Goal: Consume media (video, audio): Consume media (video, audio)

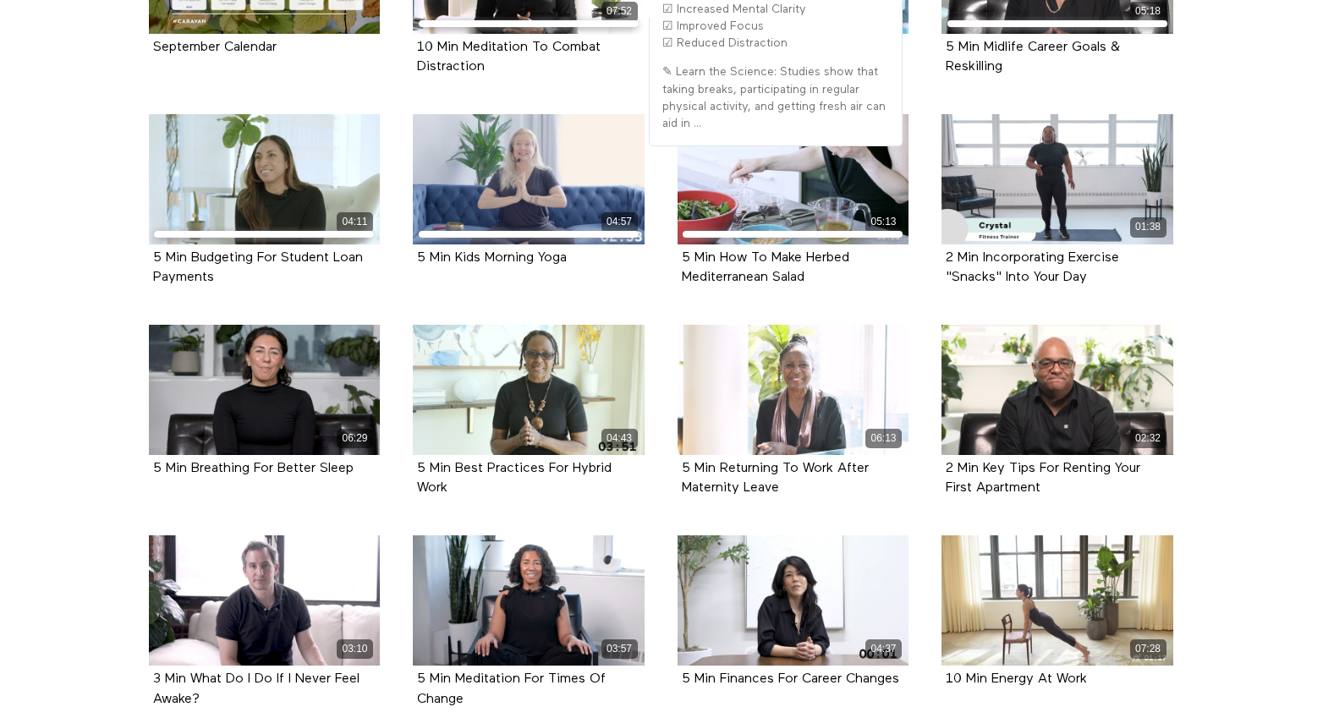
scroll to position [539, 0]
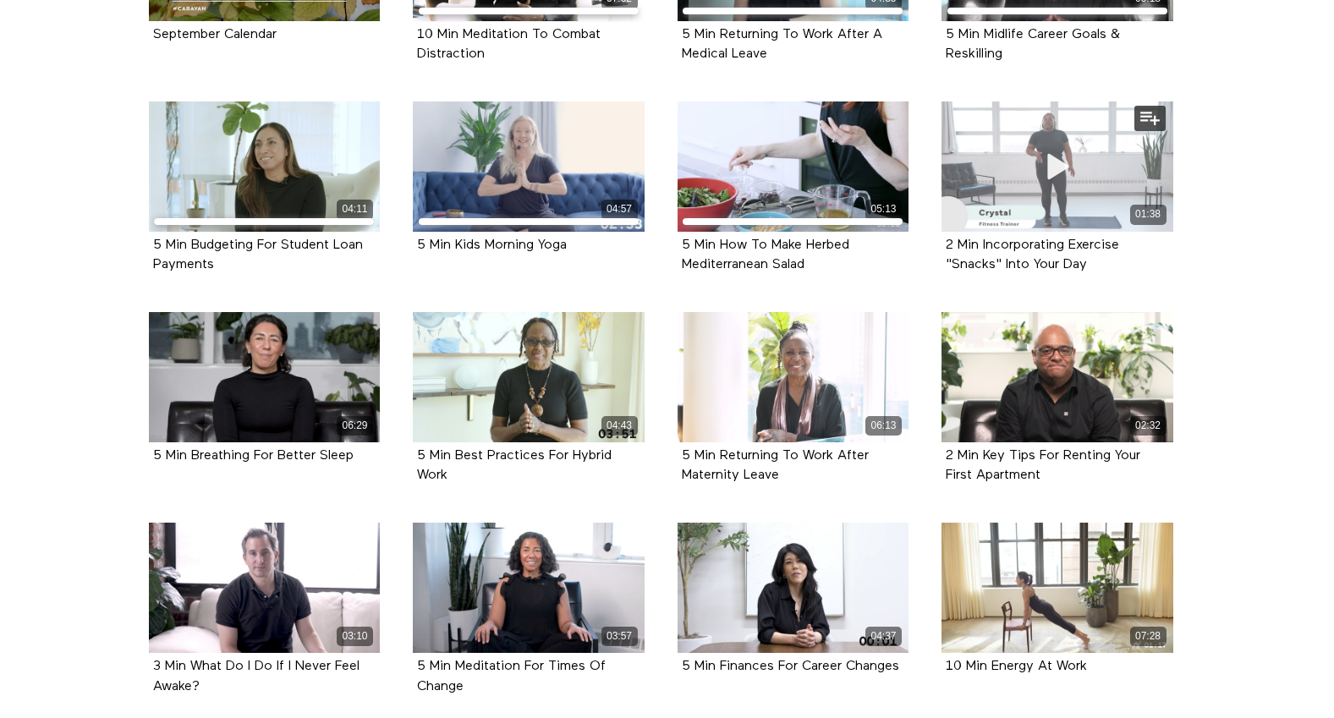
click at [1059, 184] on span at bounding box center [1057, 166] width 51 height 51
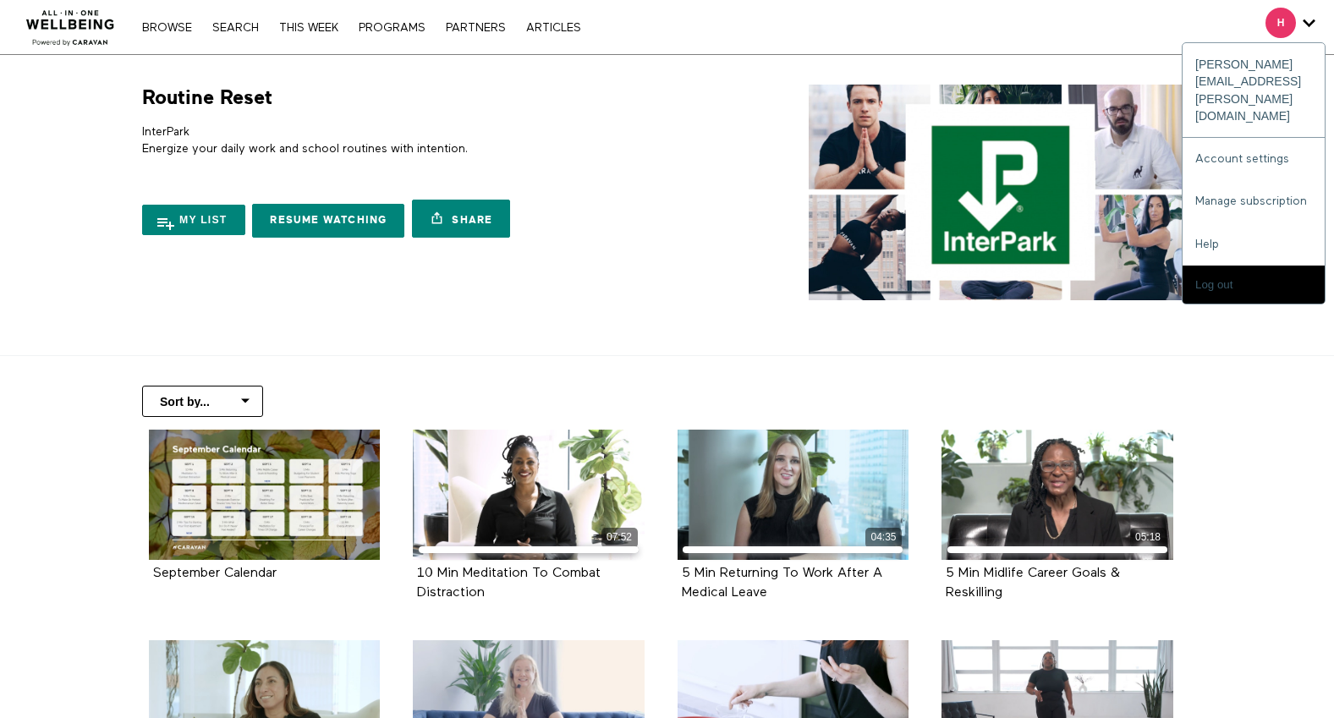
click at [1305, 30] on icon "Secondary" at bounding box center [1309, 22] width 13 height 25
click at [1247, 180] on link "Manage subscription" at bounding box center [1254, 201] width 142 height 42
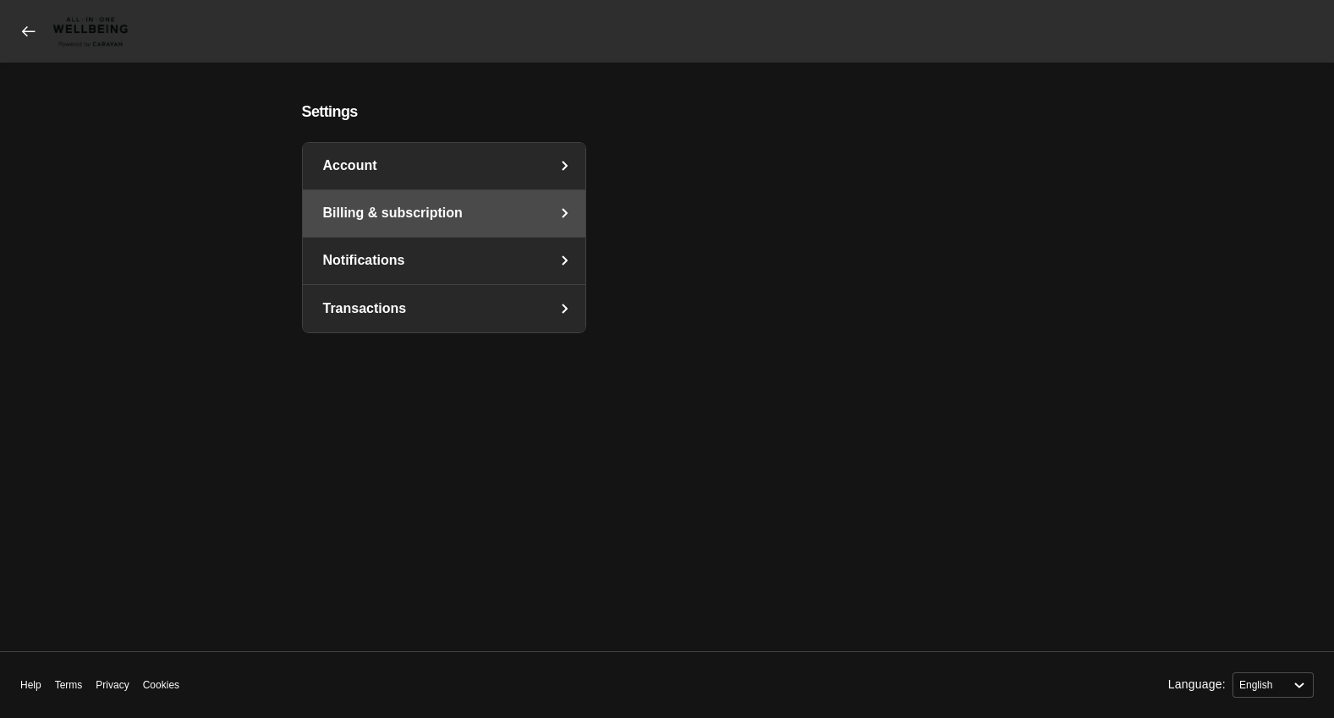
select select "en"
click at [469, 167] on link "Account" at bounding box center [444, 166] width 283 height 47
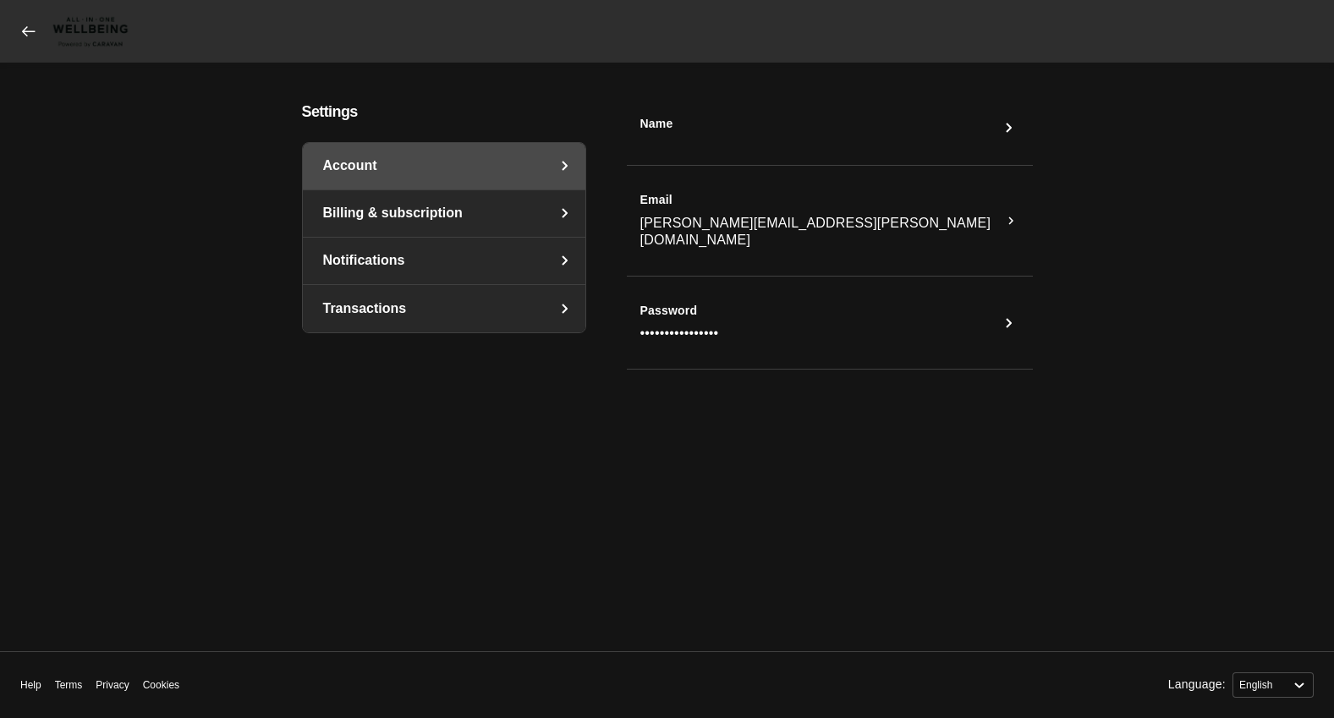
click at [459, 312] on link "Transactions" at bounding box center [444, 308] width 283 height 47
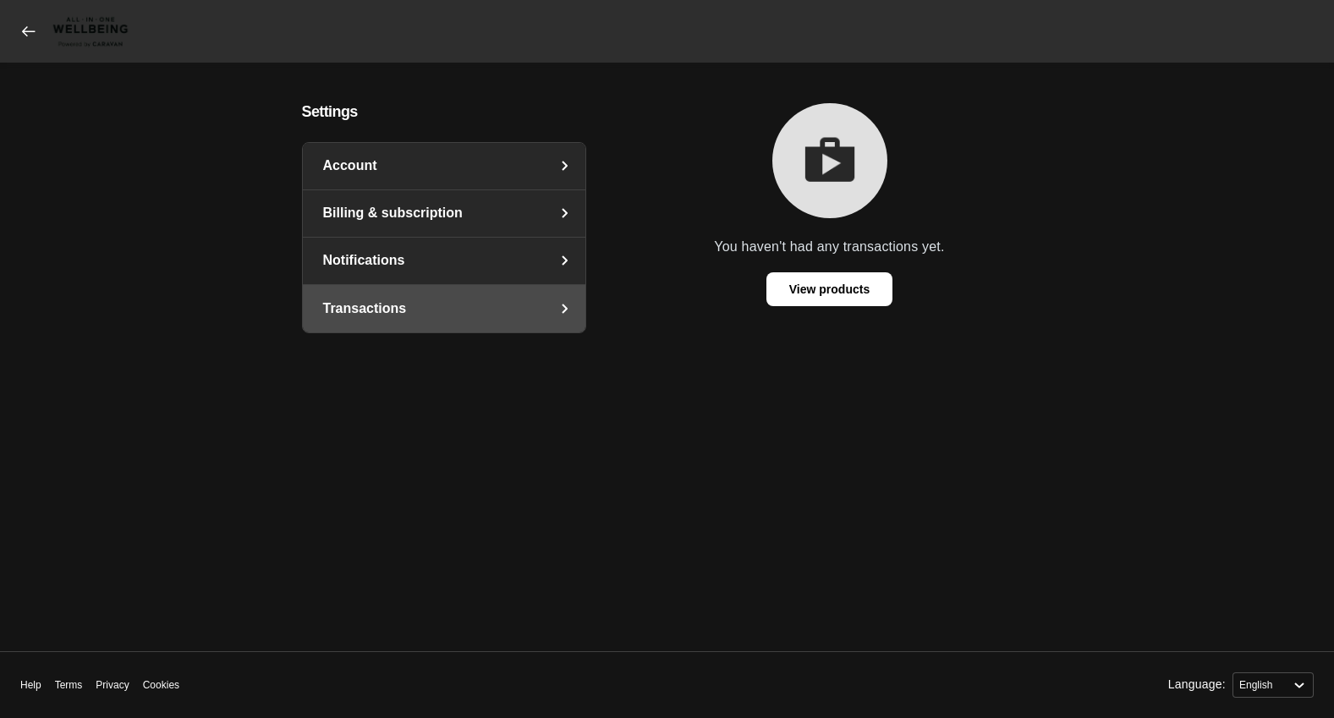
click at [452, 168] on link "Account" at bounding box center [444, 166] width 283 height 47
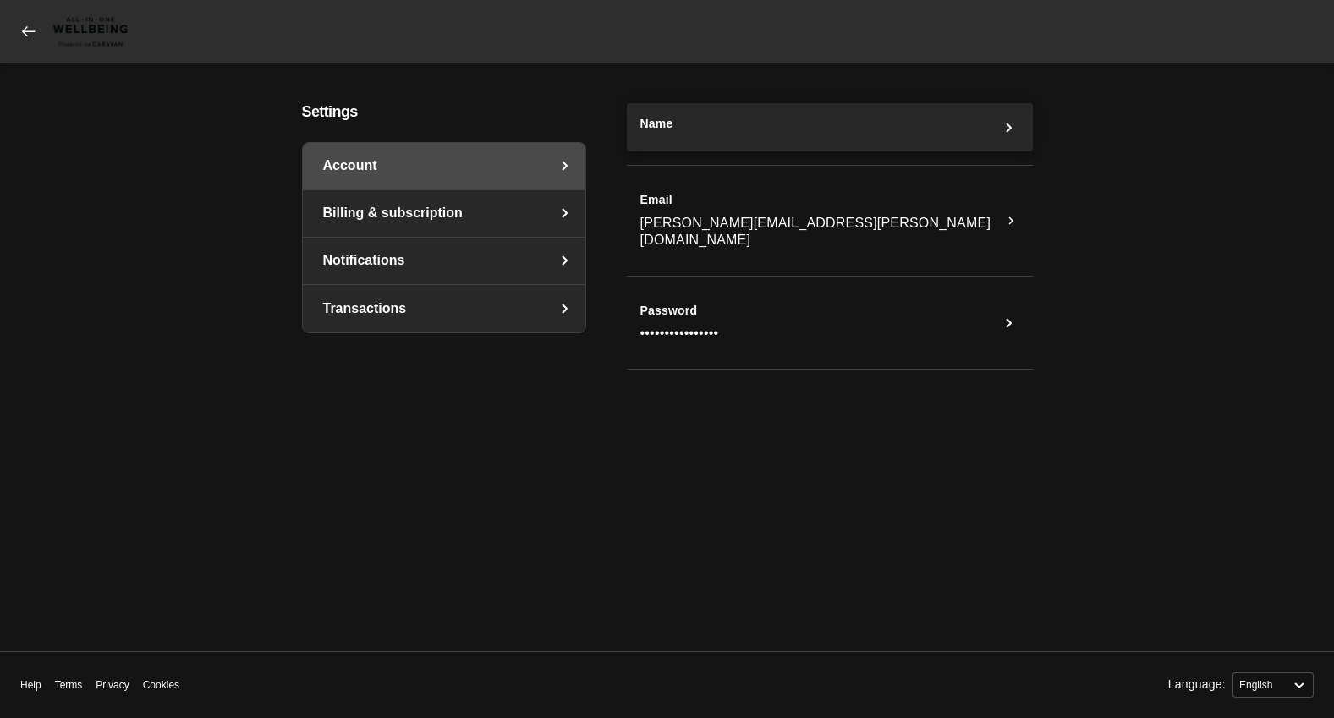
click at [691, 129] on button "Name" at bounding box center [830, 127] width 406 height 49
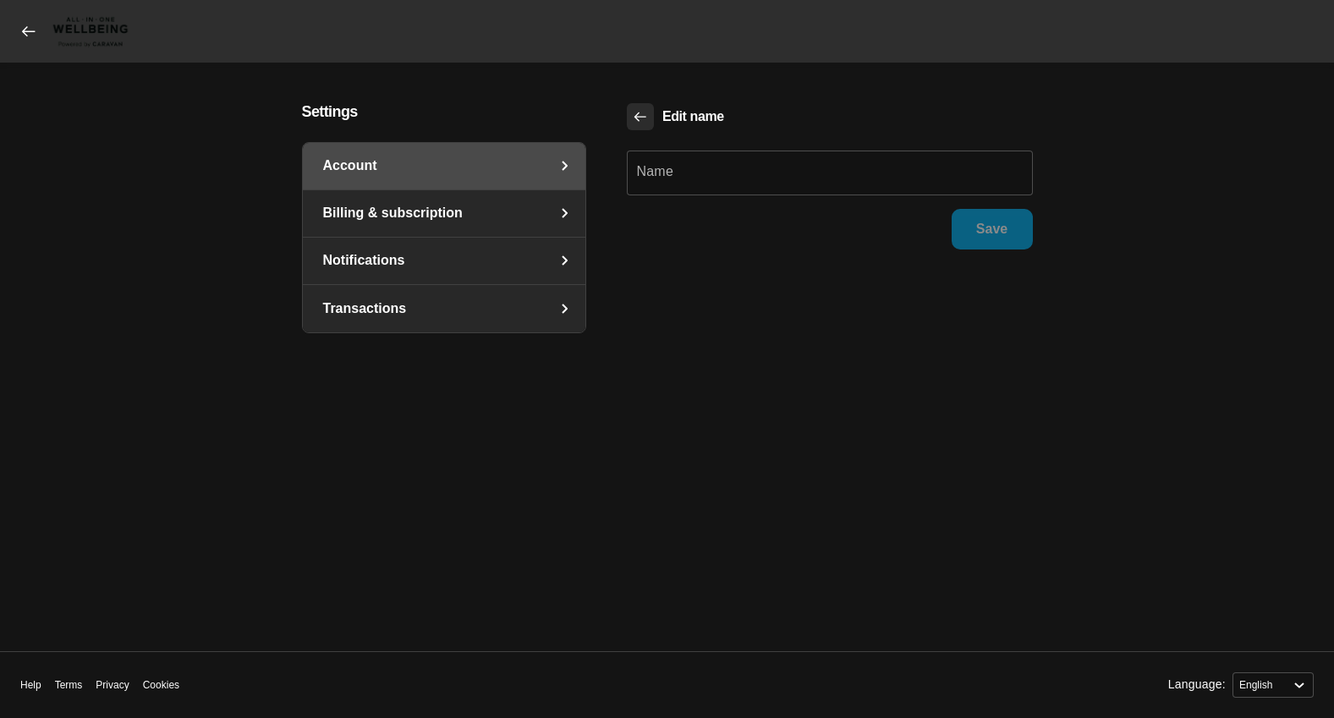
click at [634, 118] on icon "Back" at bounding box center [640, 116] width 15 height 15
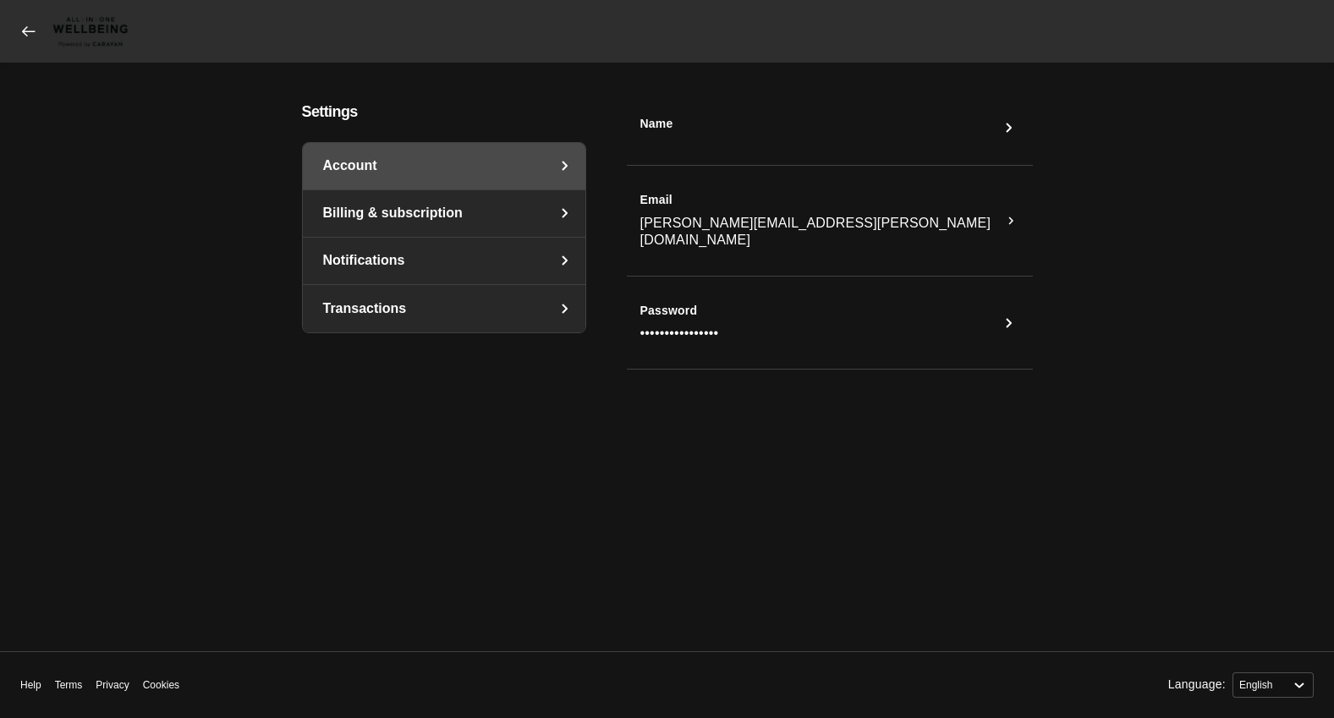
click at [31, 36] on icon at bounding box center [28, 31] width 17 height 17
